Goal: Task Accomplishment & Management: Manage account settings

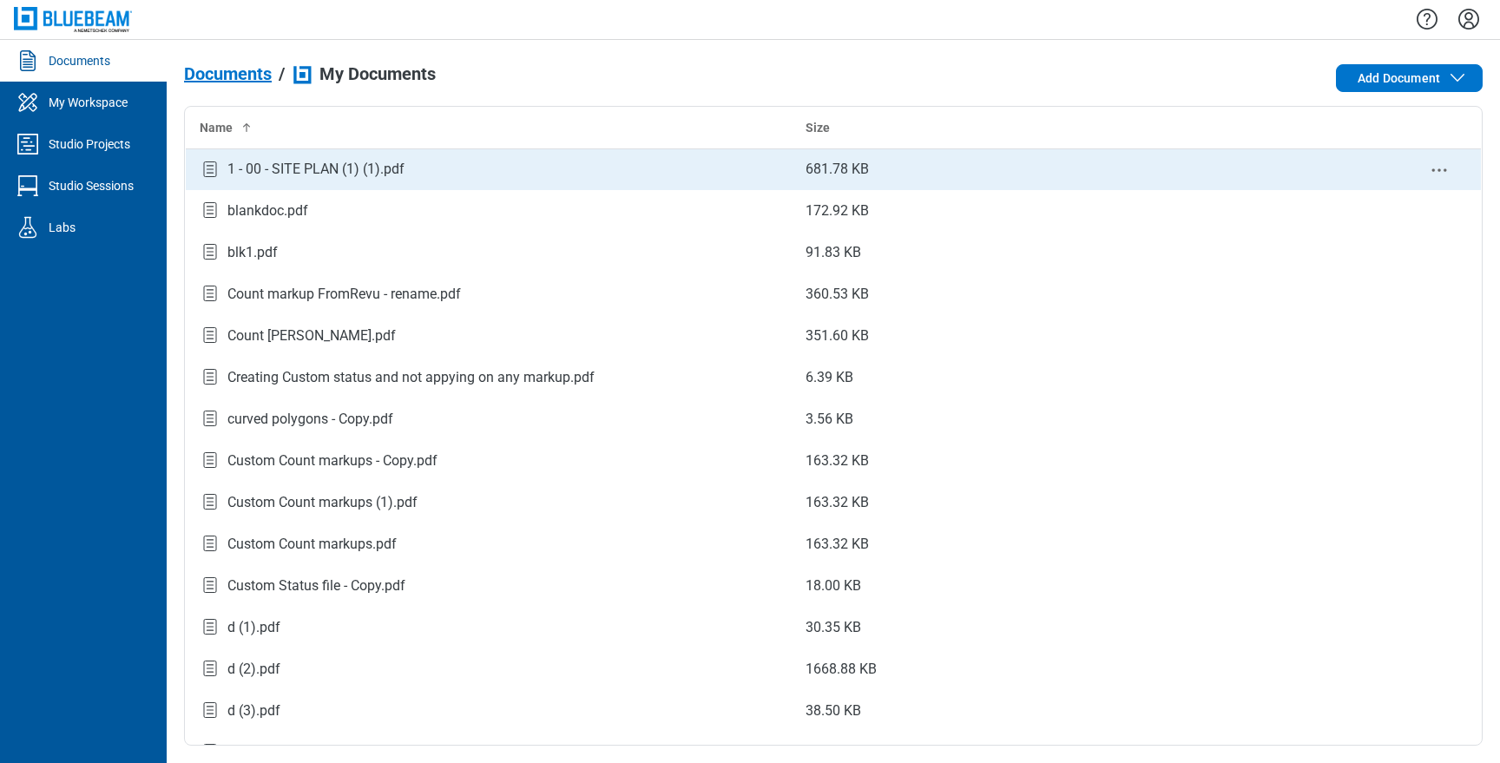
click at [502, 182] on td "1 - 00 - SITE PLAN (1) (1).pdf" at bounding box center [489, 169] width 607 height 42
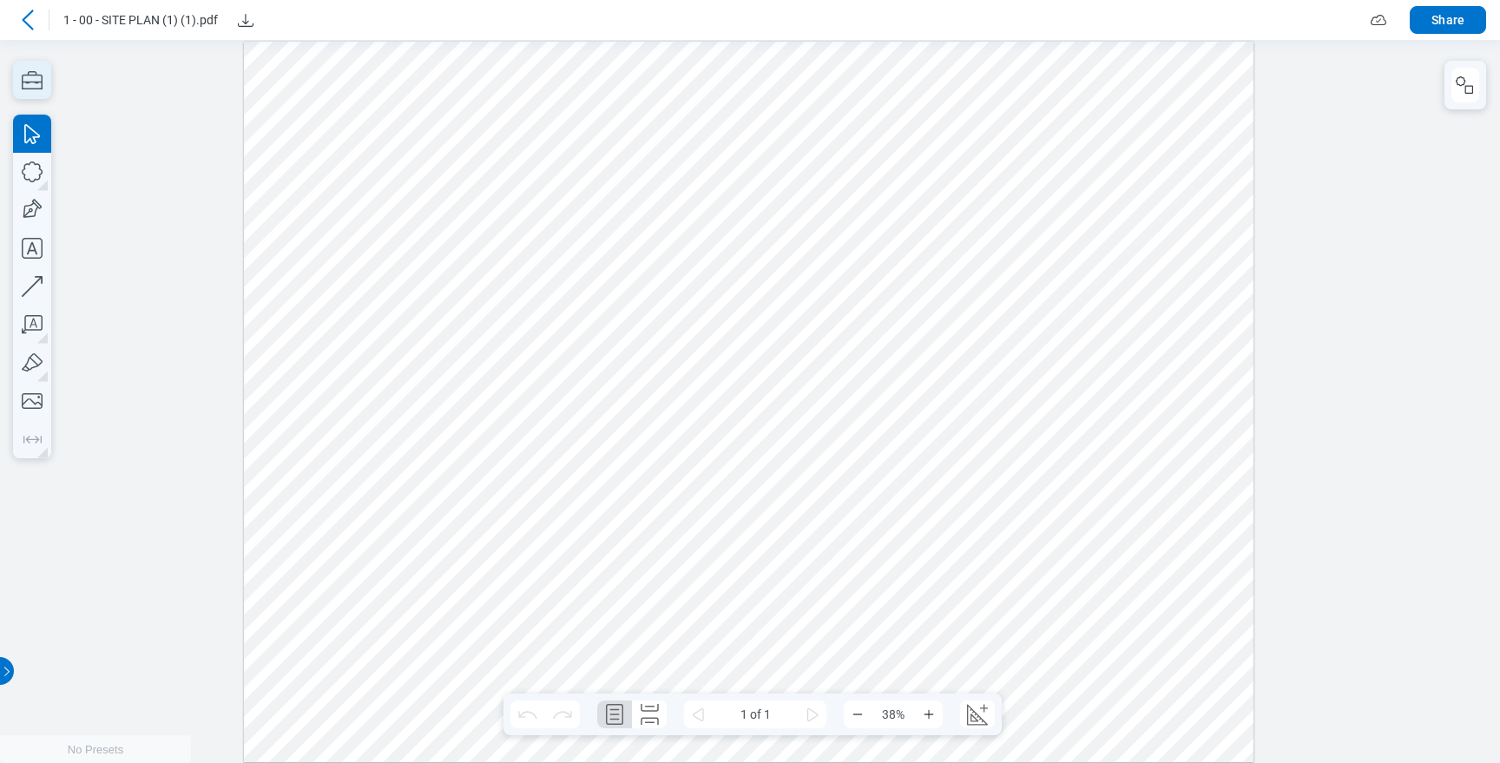
click at [41, 84] on icon "button" at bounding box center [32, 80] width 21 height 18
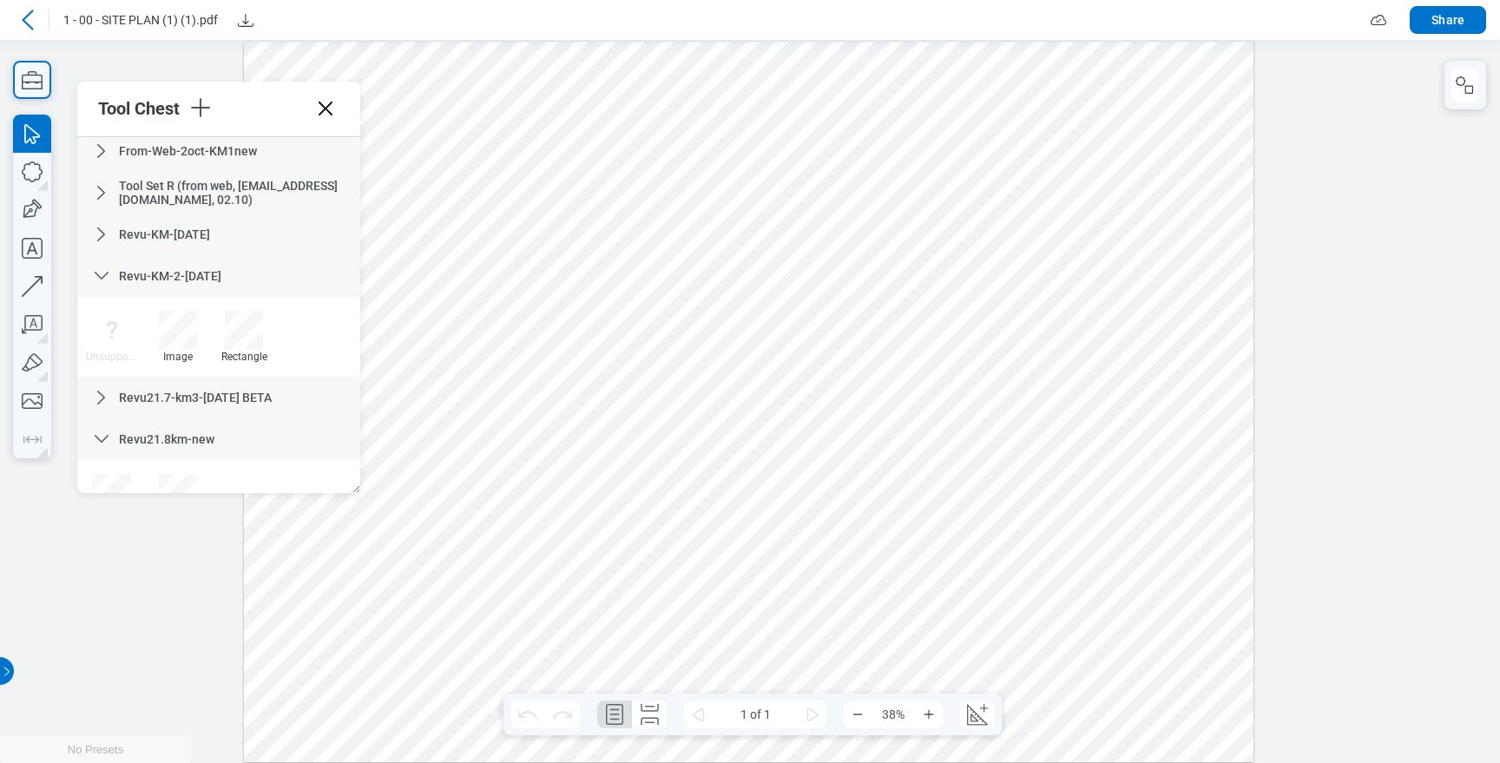
scroll to position [717, 0]
click at [103, 269] on icon at bounding box center [101, 274] width 21 height 21
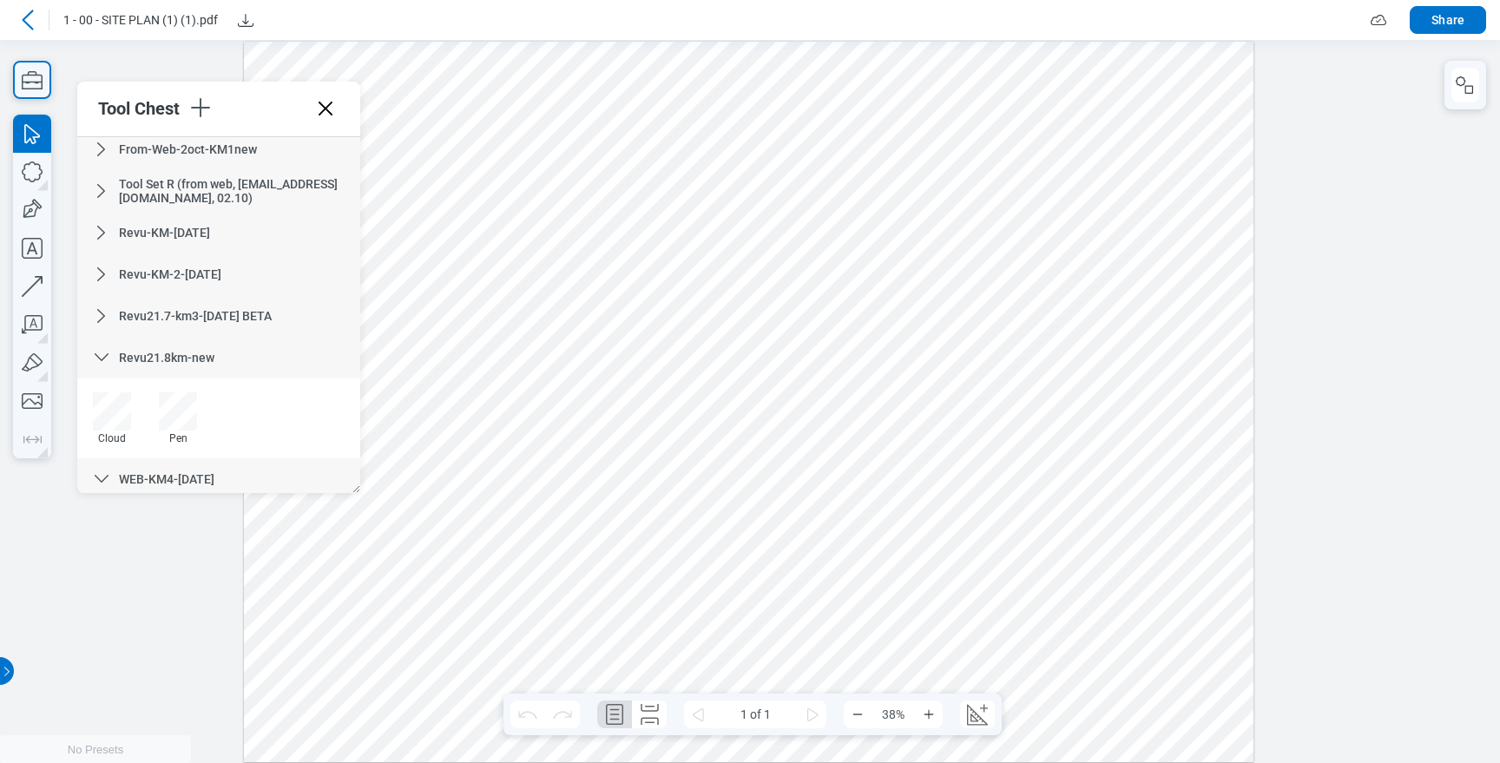
click at [99, 349] on icon at bounding box center [101, 357] width 21 height 21
click at [100, 388] on div "WEB-KM4-[DATE]" at bounding box center [218, 399] width 283 height 42
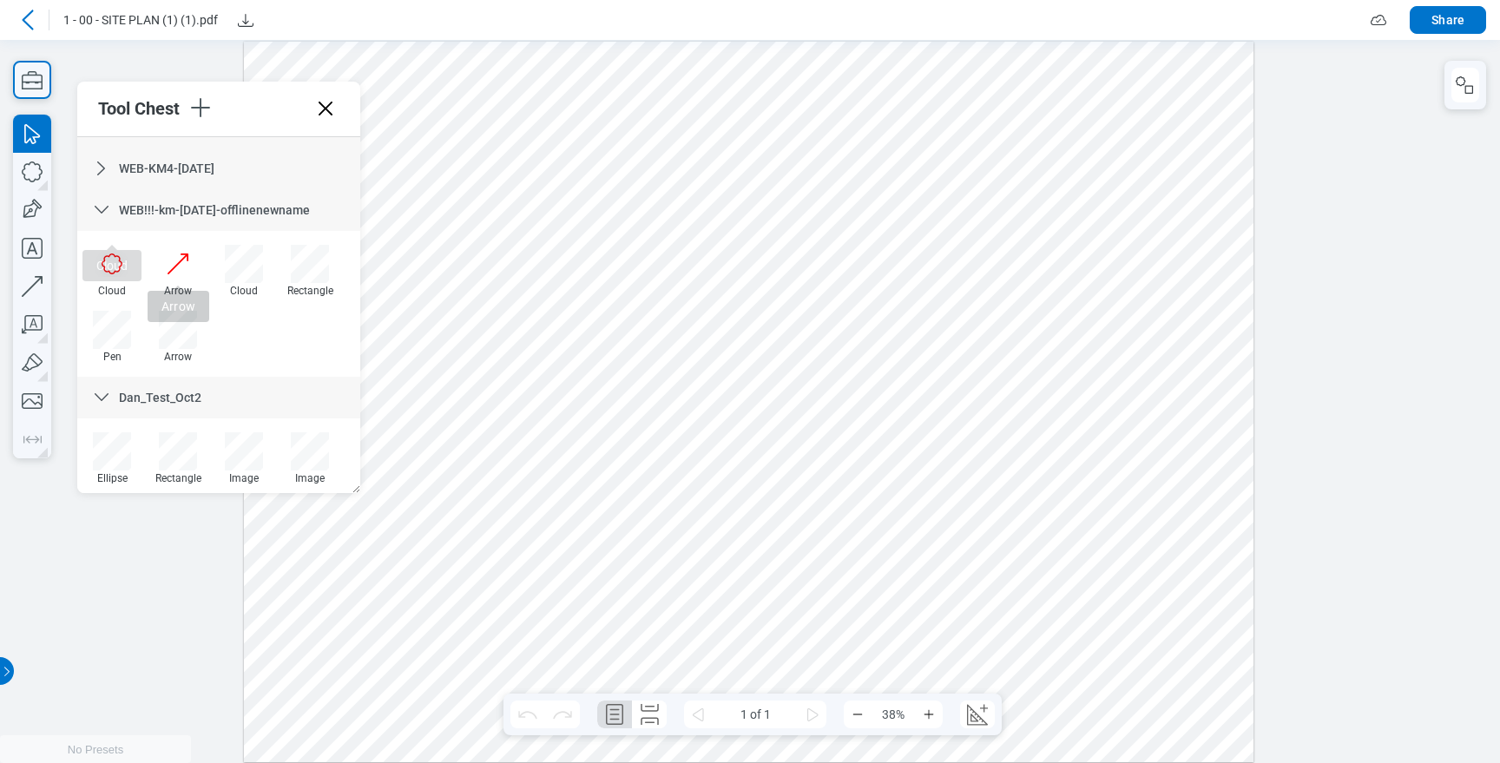
scroll to position [941, 0]
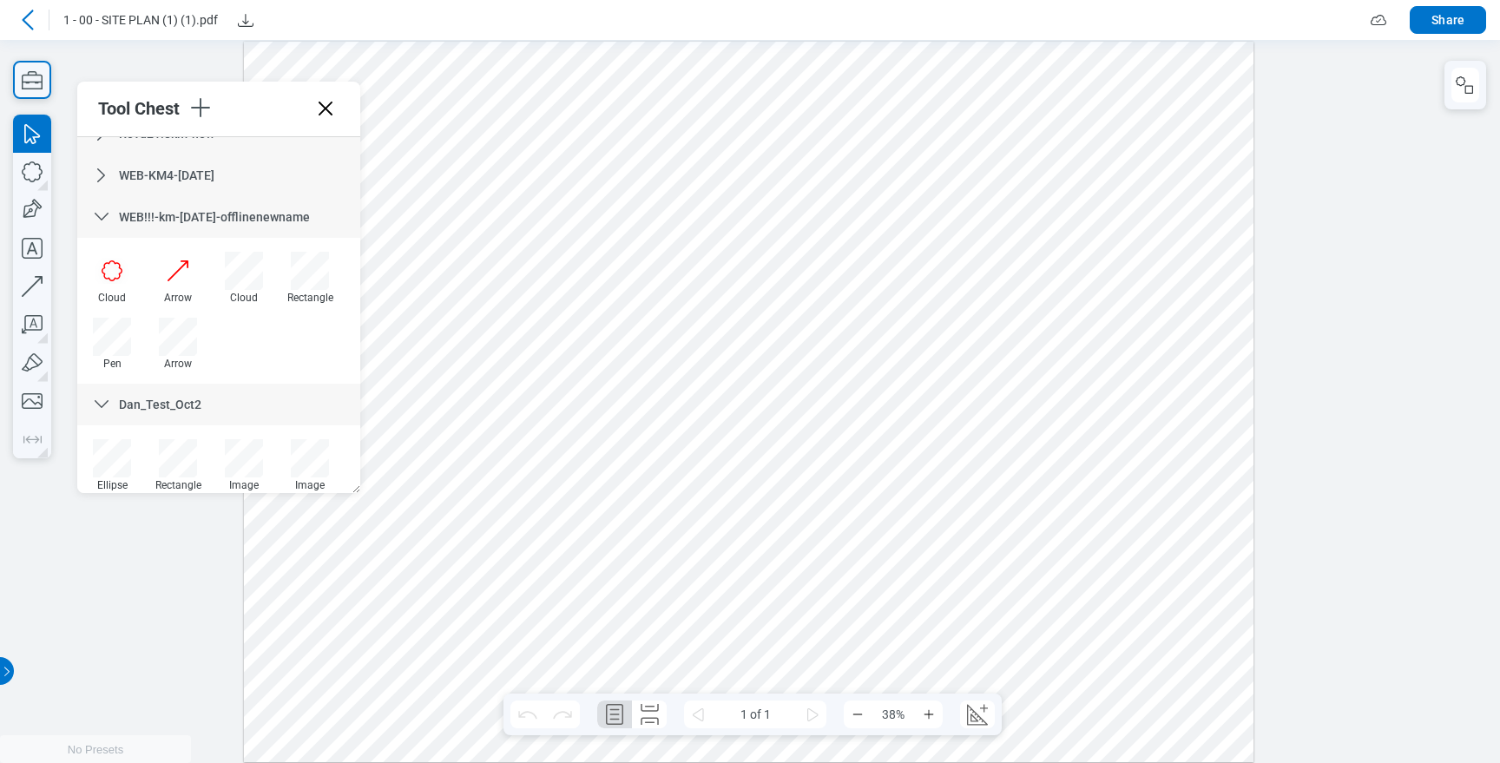
click at [110, 221] on icon at bounding box center [101, 217] width 21 height 21
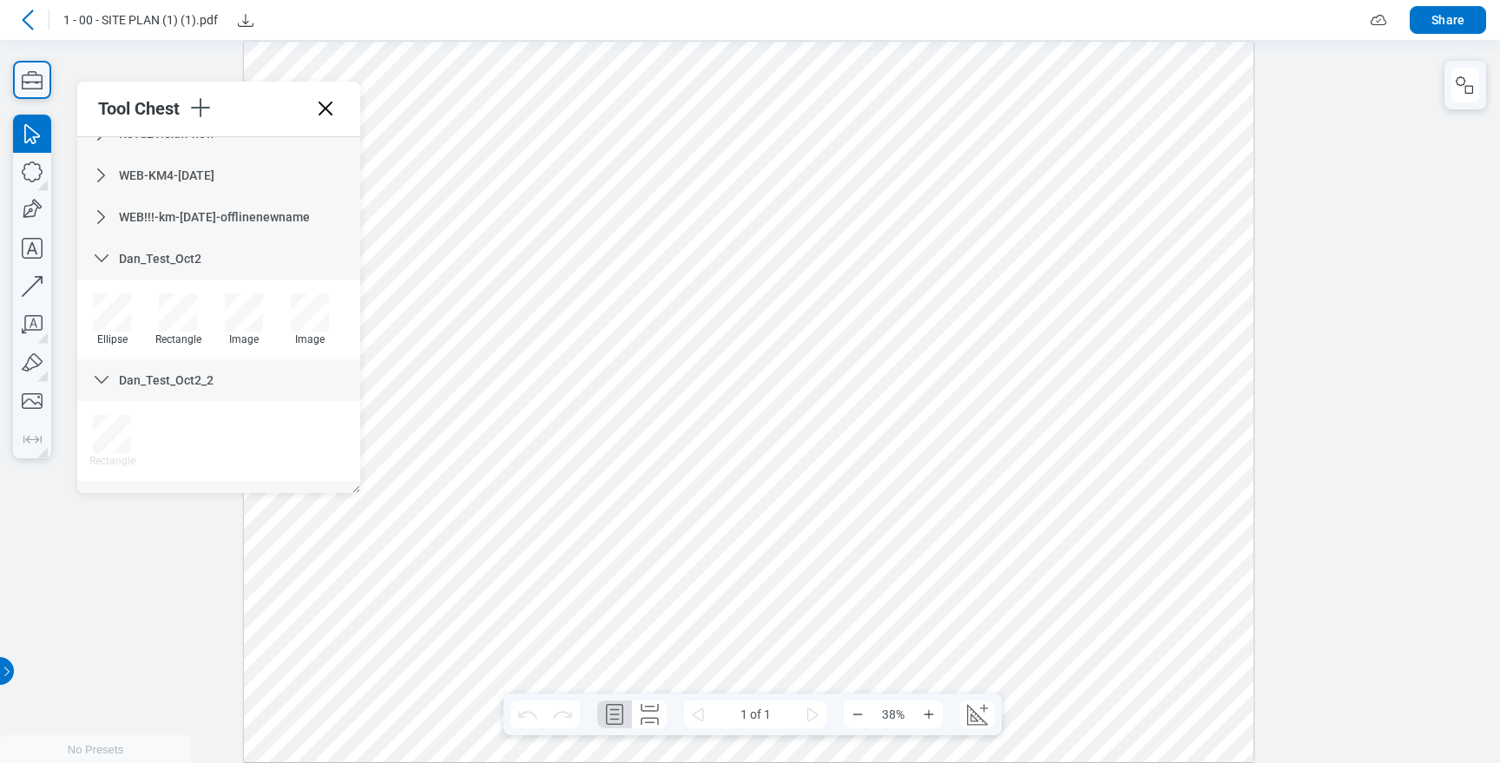
click at [102, 250] on icon at bounding box center [101, 258] width 21 height 21
click at [101, 298] on icon at bounding box center [101, 300] width 21 height 21
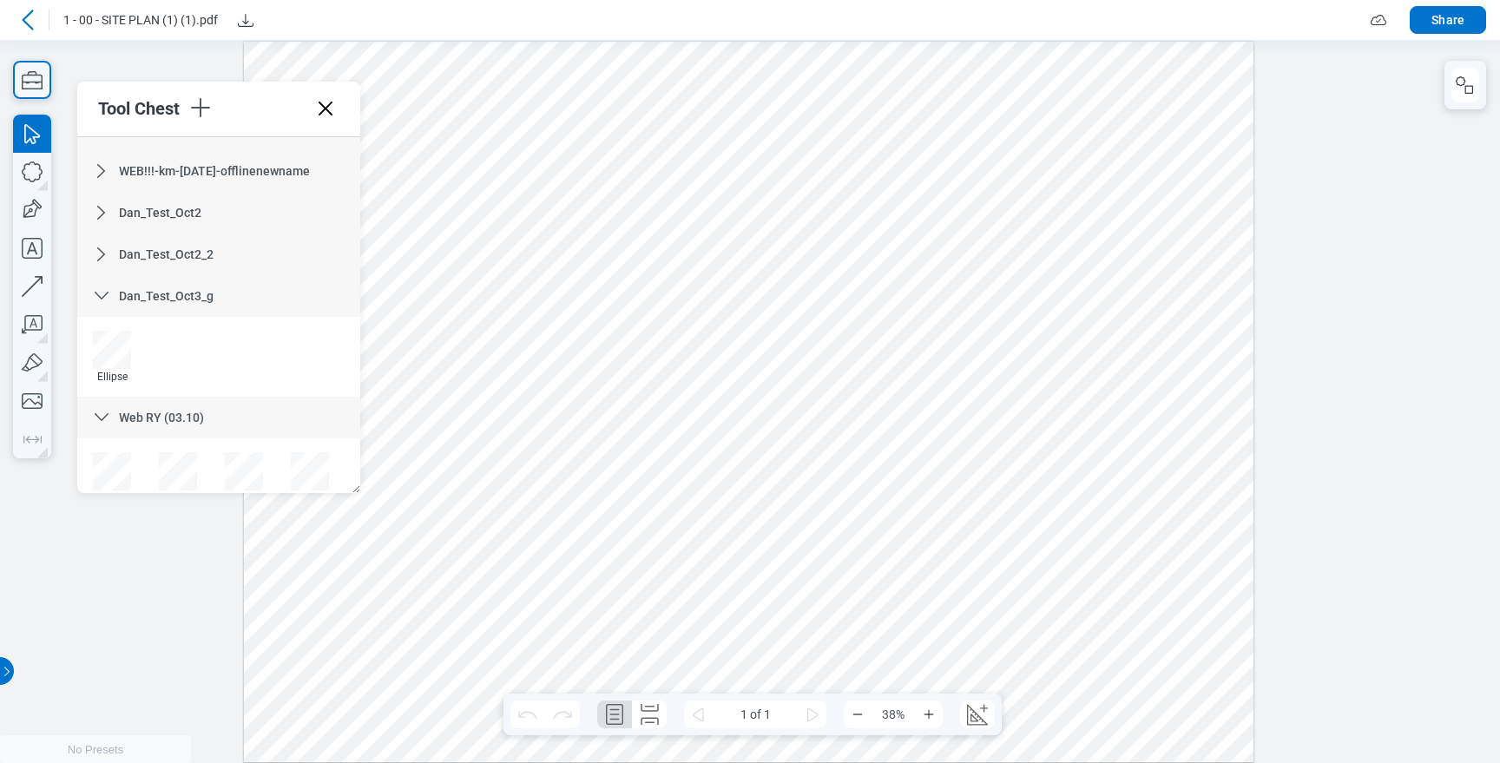
scroll to position [998, 0]
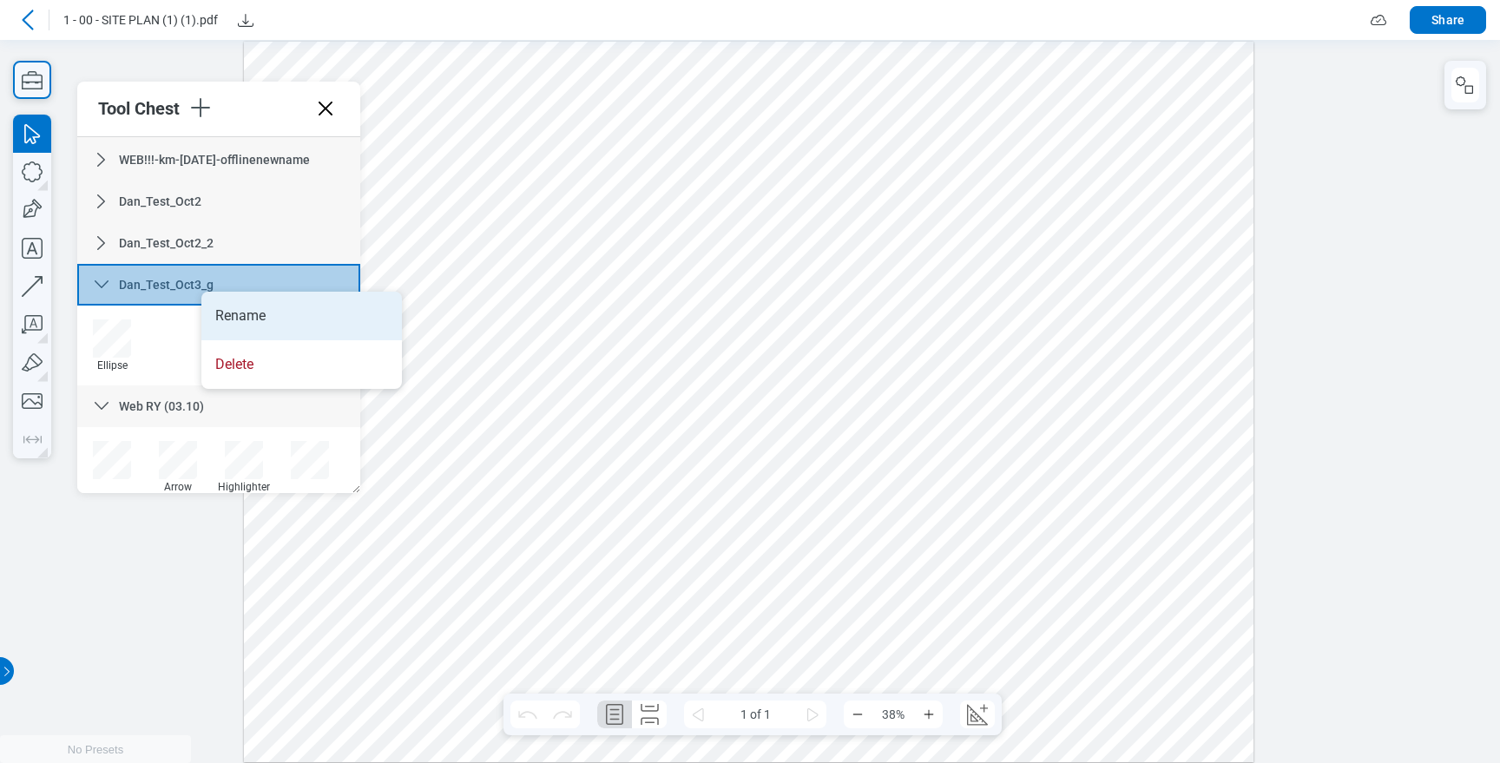
click at [294, 315] on li "Rename" at bounding box center [301, 316] width 200 height 49
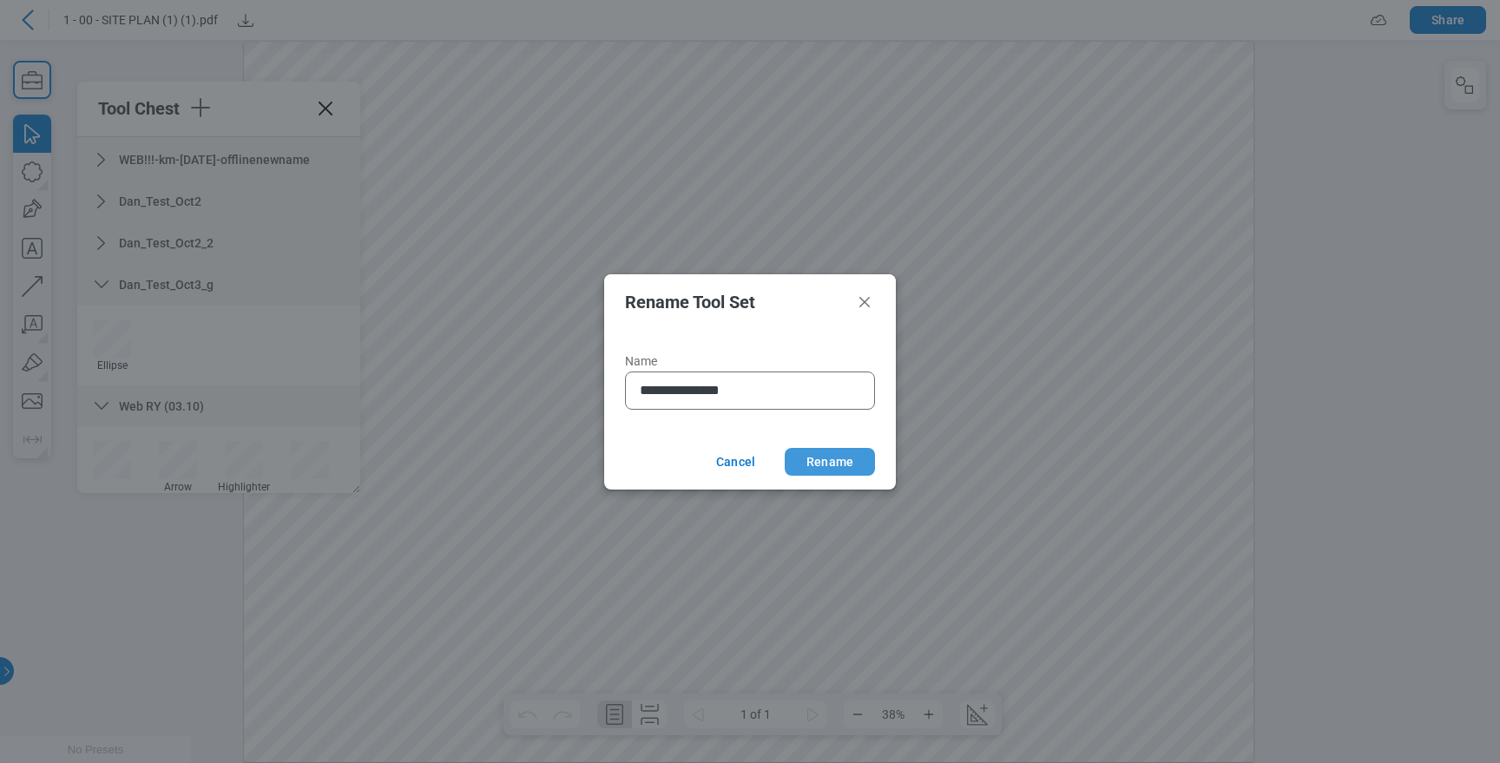
type input "**********"
click at [813, 454] on button "Rename" at bounding box center [830, 462] width 90 height 28
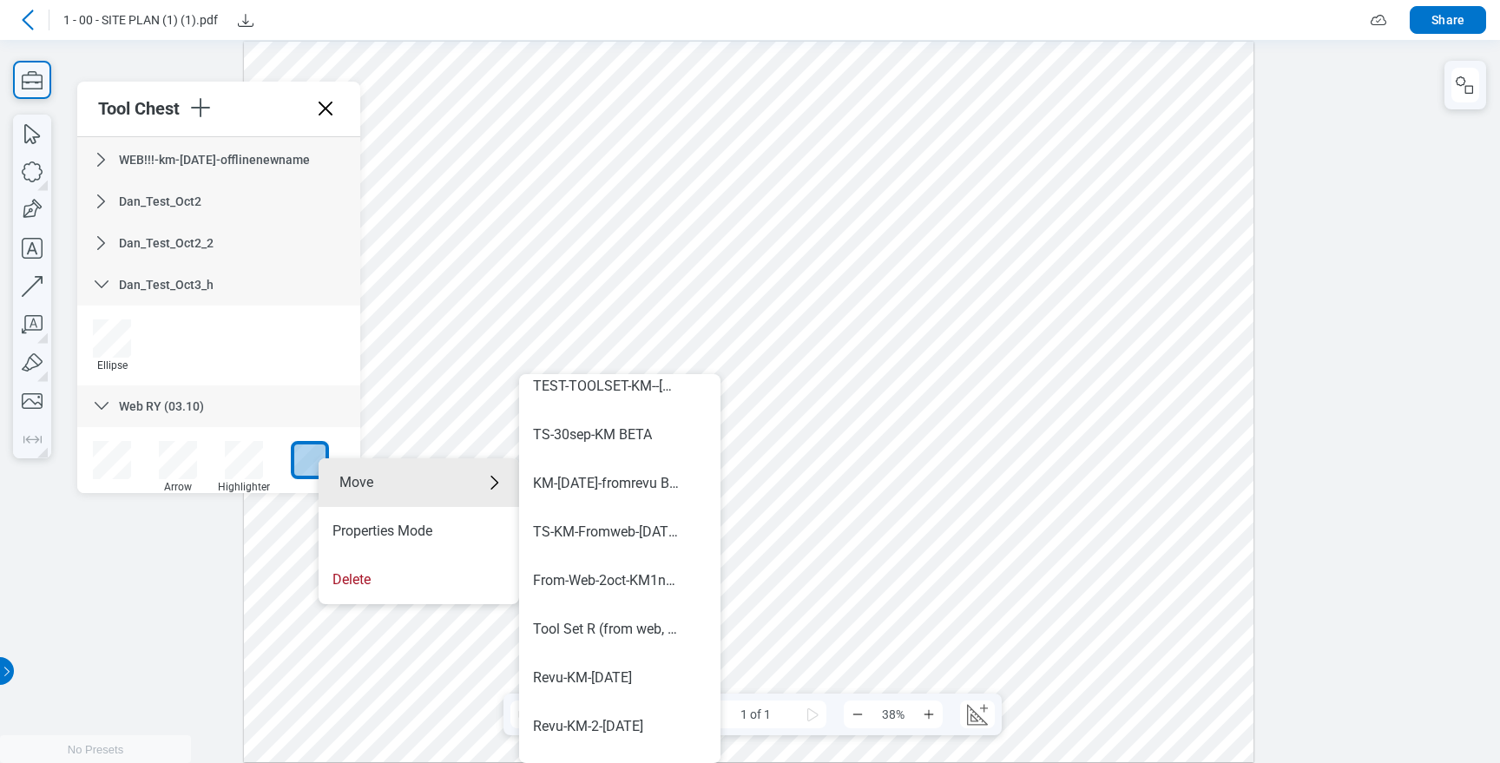
scroll to position [1021, 0]
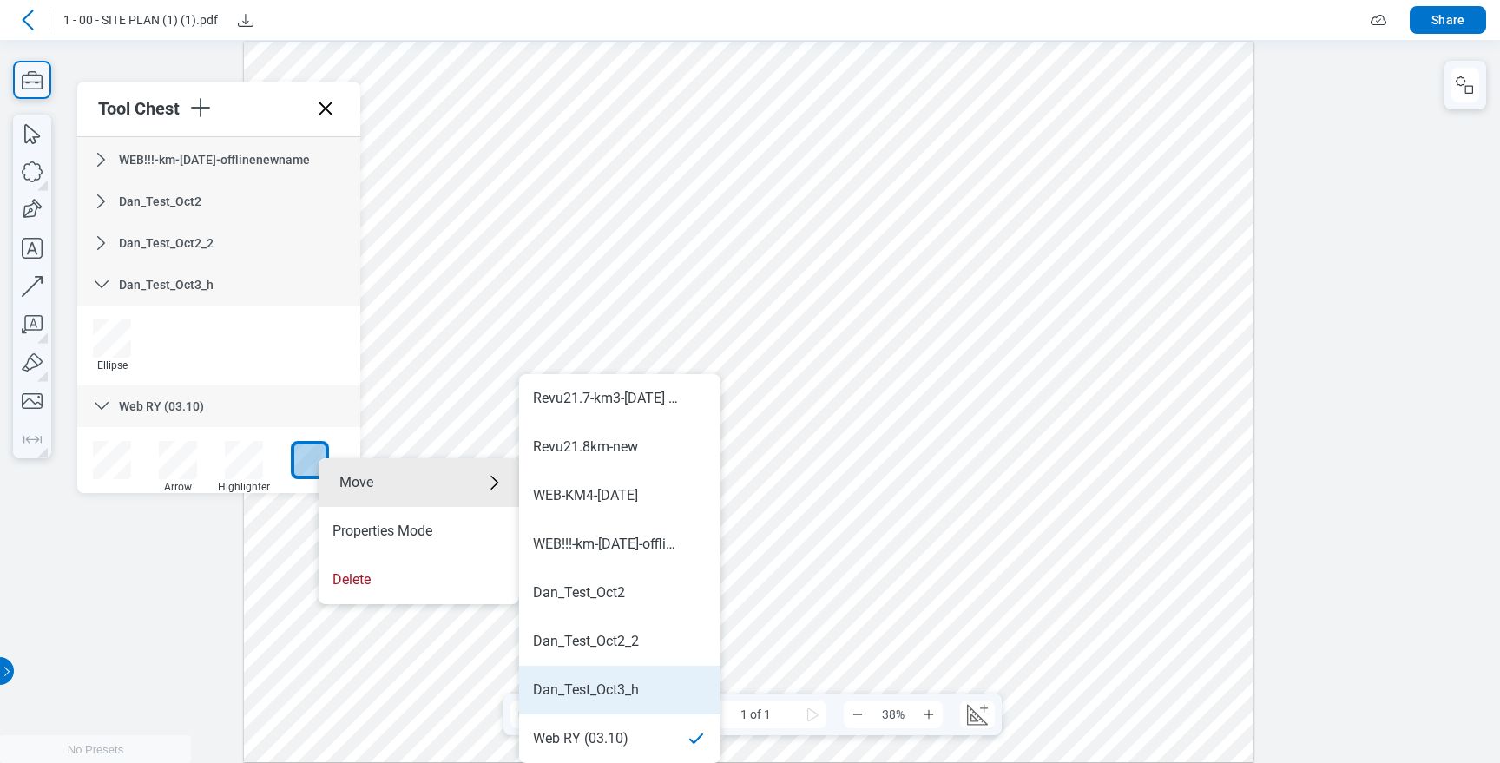
click at [640, 682] on div "Dan_Test_Oct3_h" at bounding box center [620, 689] width 174 height 19
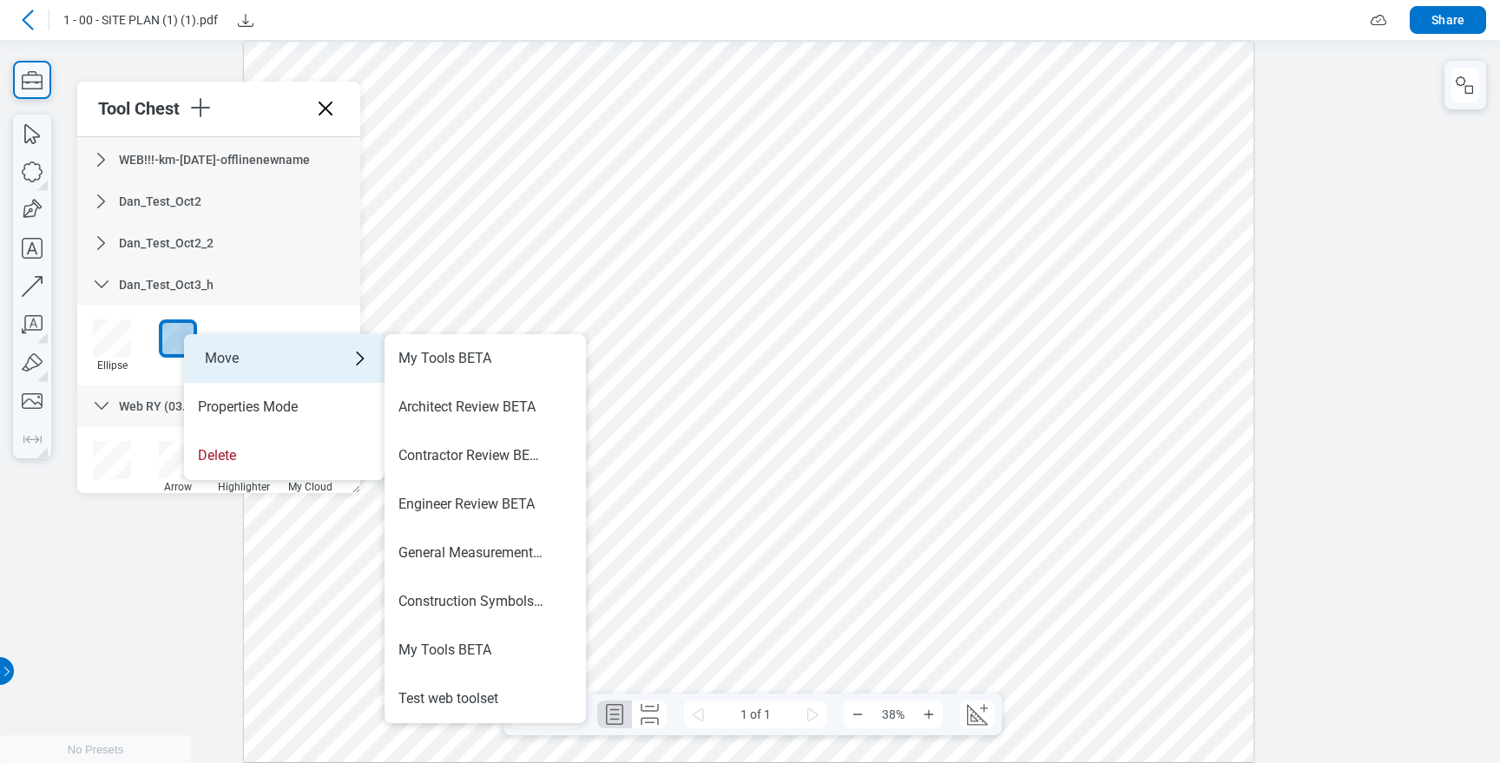
click at [302, 359] on div "Move" at bounding box center [284, 358] width 200 height 49
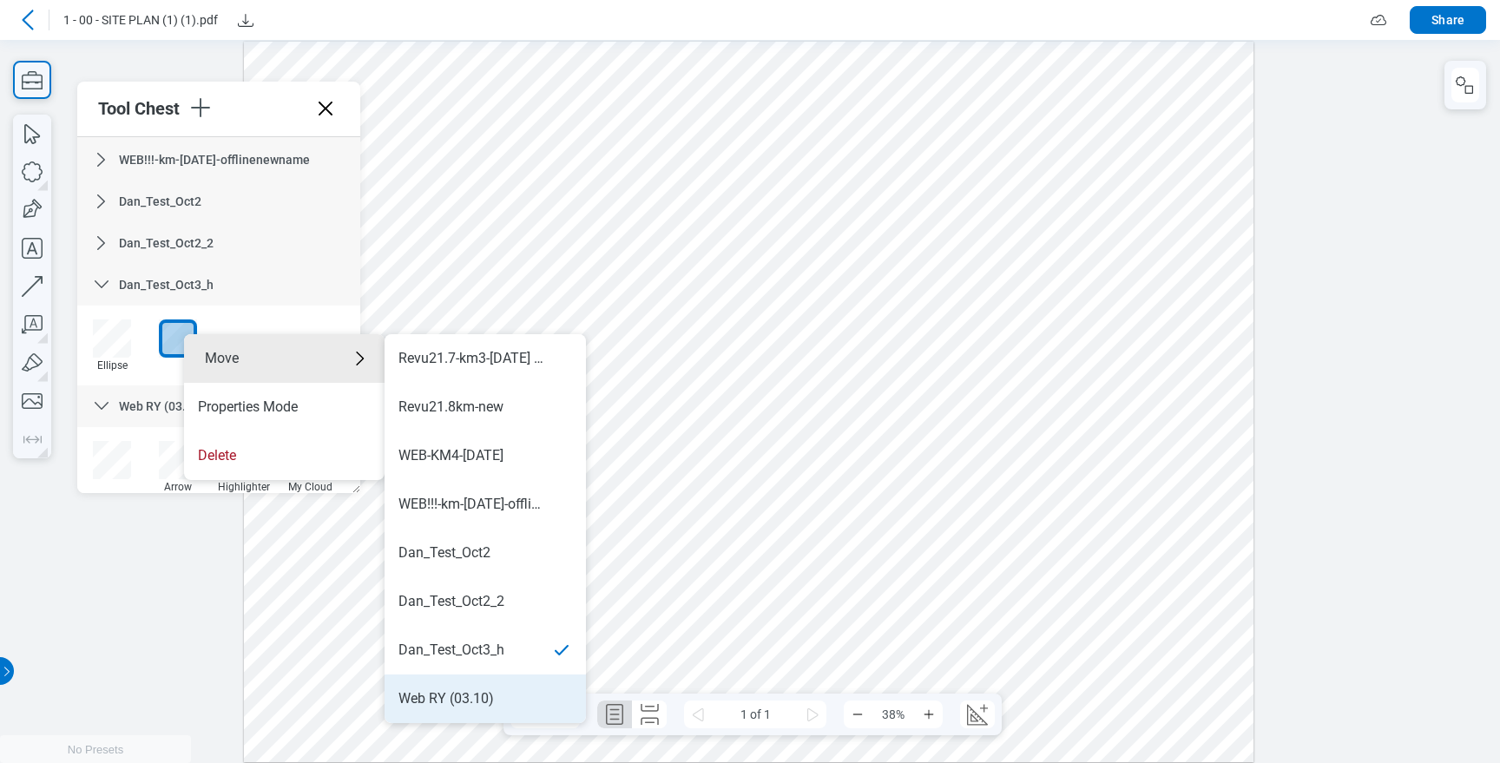
click at [496, 701] on div "Web RY (03.10)" at bounding box center [485, 698] width 174 height 19
